Goal: Task Accomplishment & Management: Use online tool/utility

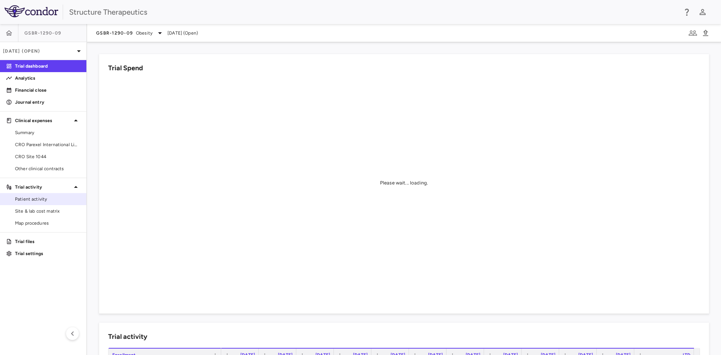
click at [47, 193] on div "Patient activity" at bounding box center [43, 199] width 86 height 12
click at [45, 199] on span "Patient activity" at bounding box center [47, 199] width 65 height 7
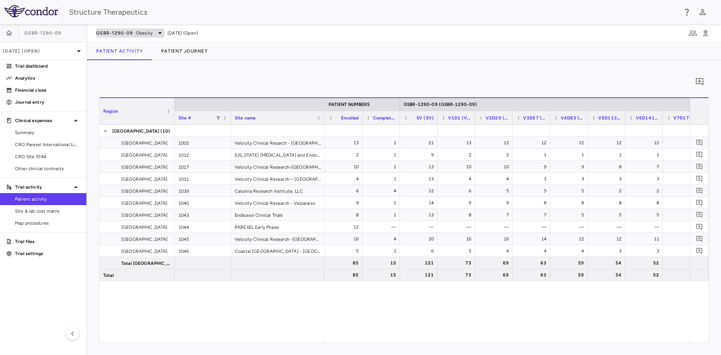
click at [163, 33] on icon at bounding box center [159, 33] width 9 height 9
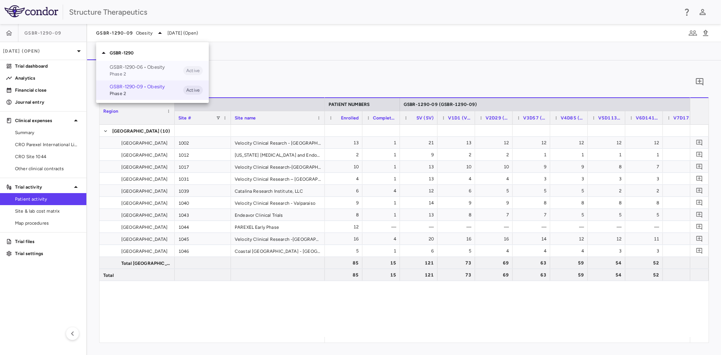
click at [148, 67] on p "GSBR-1290-06 • Obesity" at bounding box center [147, 67] width 74 height 7
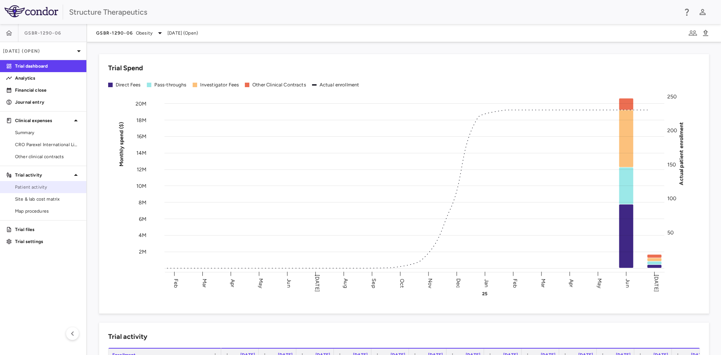
click at [39, 191] on link "Patient activity" at bounding box center [43, 186] width 86 height 11
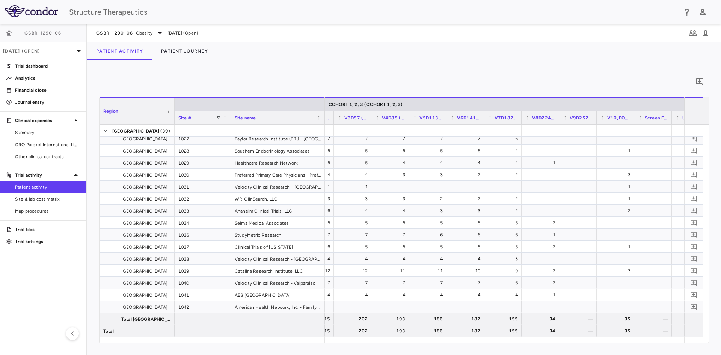
scroll to position [0, 577]
drag, startPoint x: 38, startPoint y: 155, endPoint x: 56, endPoint y: 163, distance: 19.0
click at [38, 155] on span "Other clinical contracts" at bounding box center [47, 156] width 65 height 7
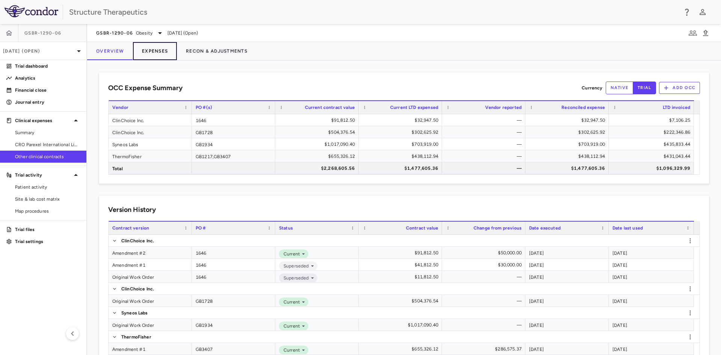
click at [164, 48] on button "Expenses" at bounding box center [155, 51] width 44 height 18
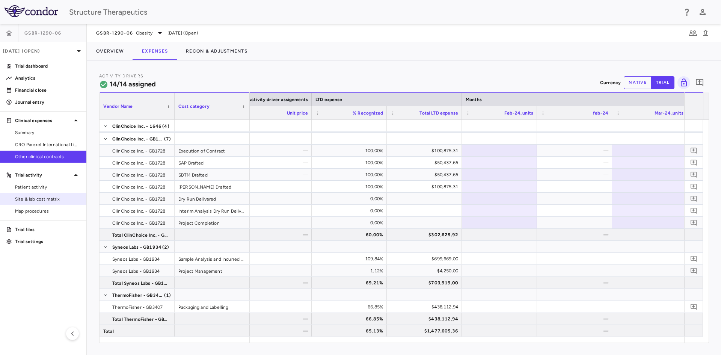
drag, startPoint x: 45, startPoint y: 187, endPoint x: 86, endPoint y: 199, distance: 42.9
click at [45, 187] on span "Patient activity" at bounding box center [47, 187] width 65 height 7
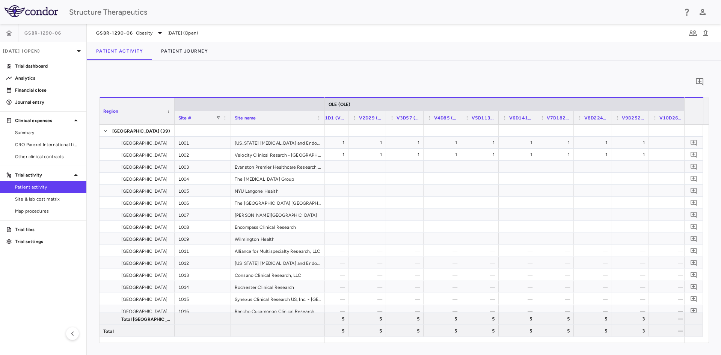
scroll to position [0, 997]
click at [59, 197] on span "Site & lab cost matrix" at bounding box center [47, 199] width 65 height 7
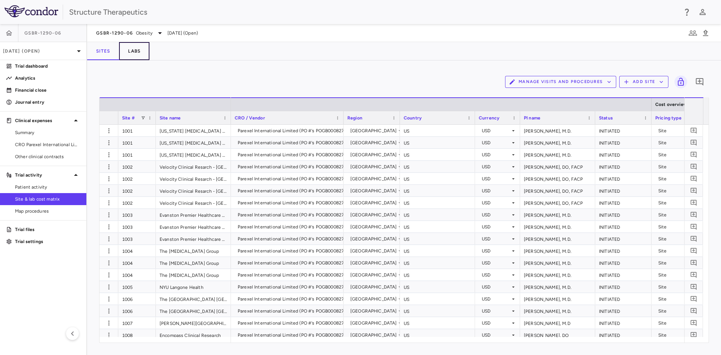
click at [137, 48] on button "Labs" at bounding box center [134, 51] width 30 height 18
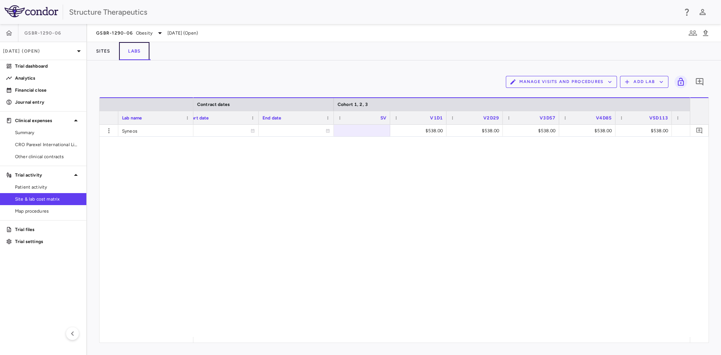
scroll to position [0, 255]
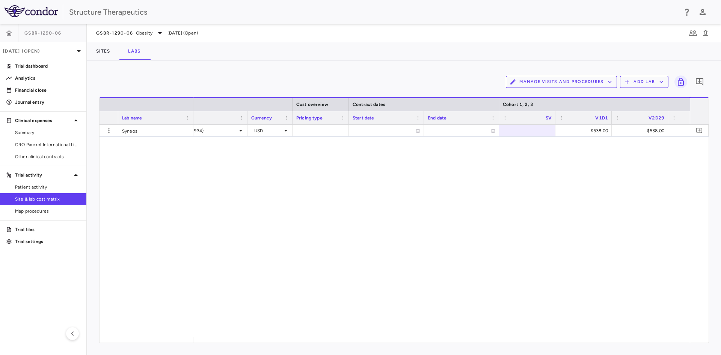
drag, startPoint x: 298, startPoint y: 336, endPoint x: 374, endPoint y: 337, distance: 75.8
click at [374, 337] on div "Lab name Cost overview Contract dates Cohort 1, 2, 3 Vendor SV" at bounding box center [403, 219] width 609 height 245
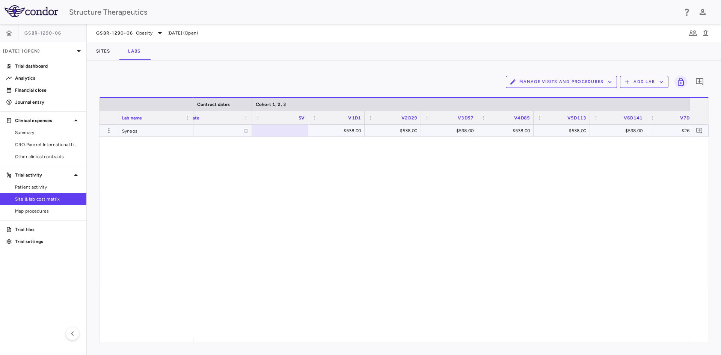
click at [336, 133] on div "$538.00" at bounding box center [338, 131] width 46 height 12
click at [277, 169] on div "​ *** $538.00 $538.00 $538.00 $538.00 $538.00 $269.00 $269.00 $538.00" at bounding box center [441, 231] width 496 height 212
click at [154, 133] on div "Syneos" at bounding box center [155, 131] width 75 height 12
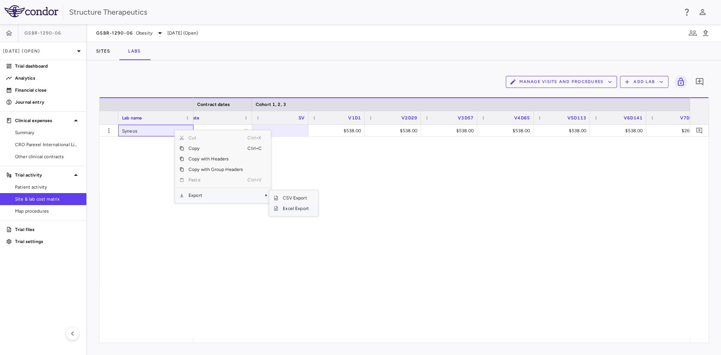
click at [288, 207] on span "Excel Export" at bounding box center [295, 208] width 35 height 11
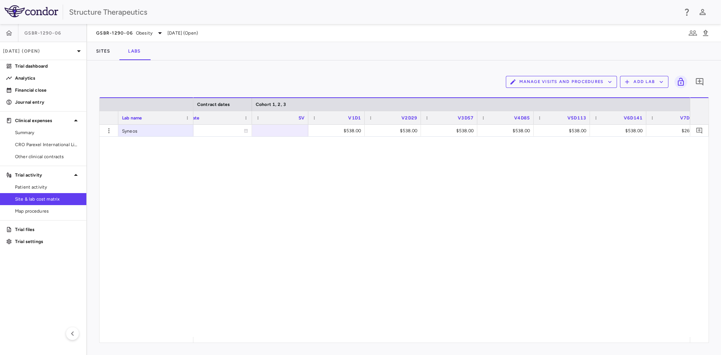
drag, startPoint x: 334, startPoint y: 336, endPoint x: 387, endPoint y: 346, distance: 53.4
click at [387, 346] on div "Manage Visits and Procedures Add Lab 0 Drag here to set row groups Drag here to…" at bounding box center [404, 207] width 634 height 294
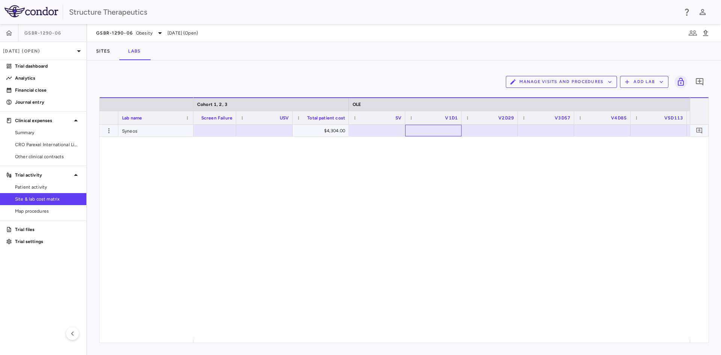
click at [443, 127] on div at bounding box center [433, 130] width 49 height 11
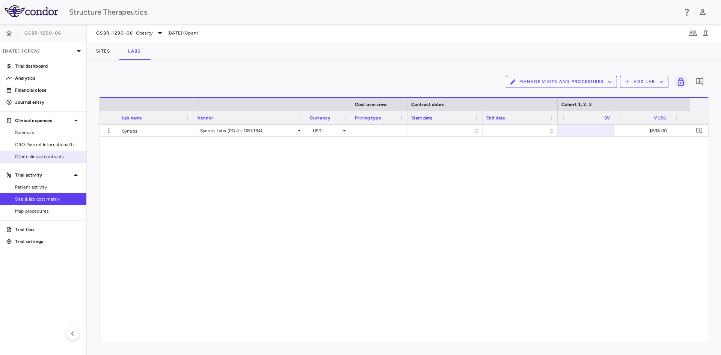
click at [57, 153] on span "Other clinical contracts" at bounding box center [47, 156] width 65 height 7
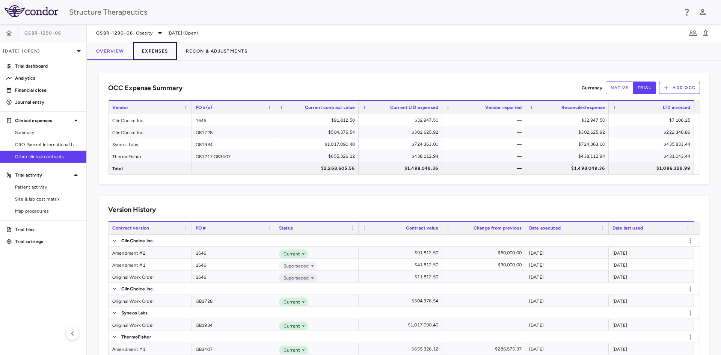
click at [157, 49] on button "Expenses" at bounding box center [155, 51] width 44 height 18
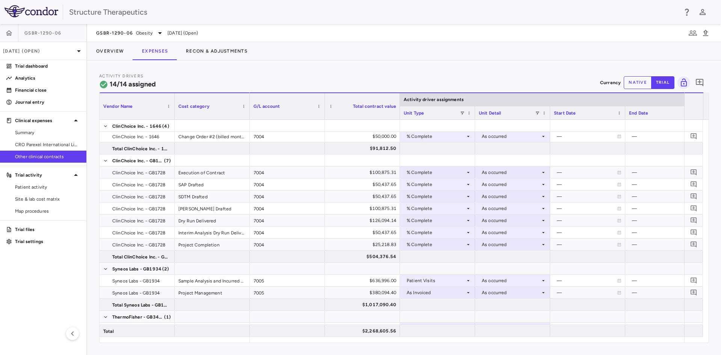
drag, startPoint x: 301, startPoint y: 342, endPoint x: 361, endPoint y: 346, distance: 59.8
click at [361, 346] on div "Activity Drivers 14/14 assigned Currency native trial 0 Vendor Name Drag here t…" at bounding box center [404, 207] width 634 height 294
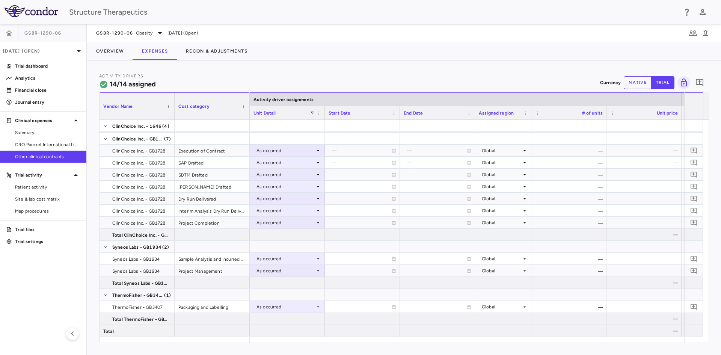
scroll to position [0, 267]
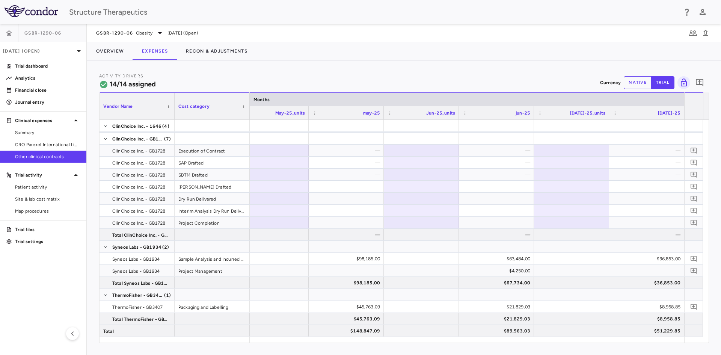
drag, startPoint x: 639, startPoint y: 83, endPoint x: 648, endPoint y: 115, distance: 33.3
click at [639, 83] on button "native" at bounding box center [638, 82] width 28 height 13
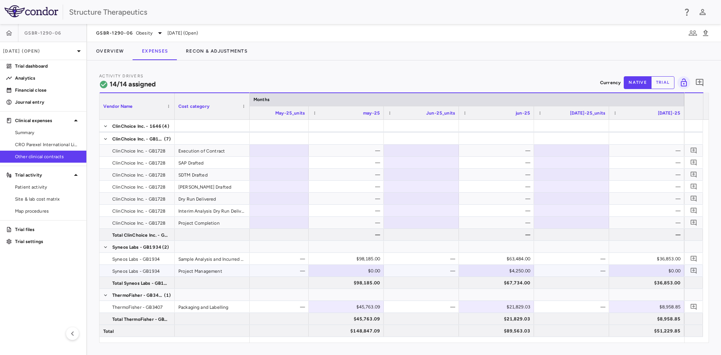
click at [657, 273] on div "$0.00" at bounding box center [648, 271] width 65 height 12
type input "****"
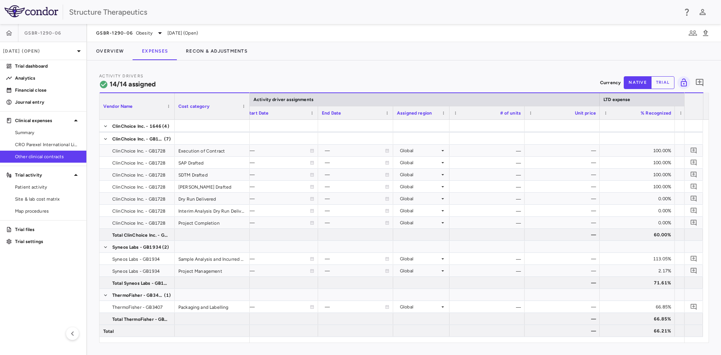
scroll to position [0, 821]
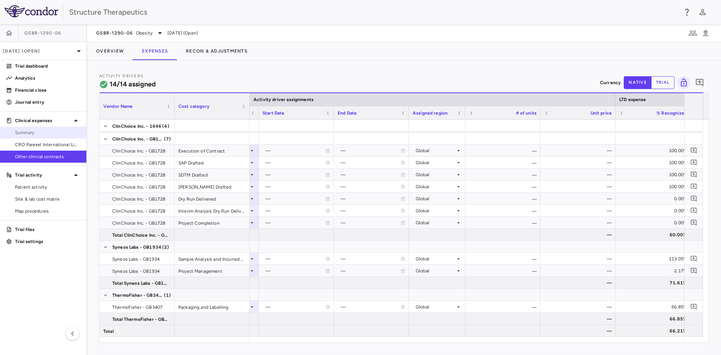
click at [41, 136] on link "Summary" at bounding box center [43, 132] width 86 height 11
